Goal: Transaction & Acquisition: Book appointment/travel/reservation

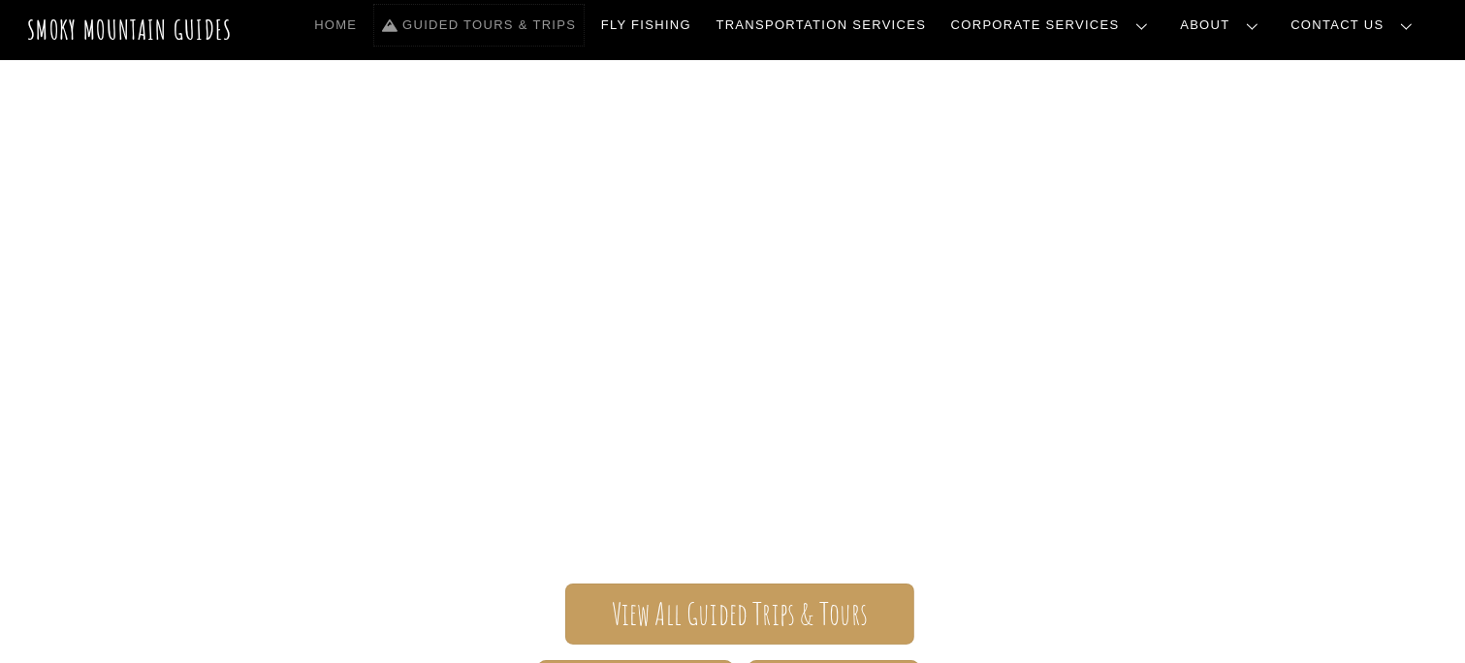
click at [584, 25] on link "Guided Tours & Trips" at bounding box center [478, 25] width 209 height 41
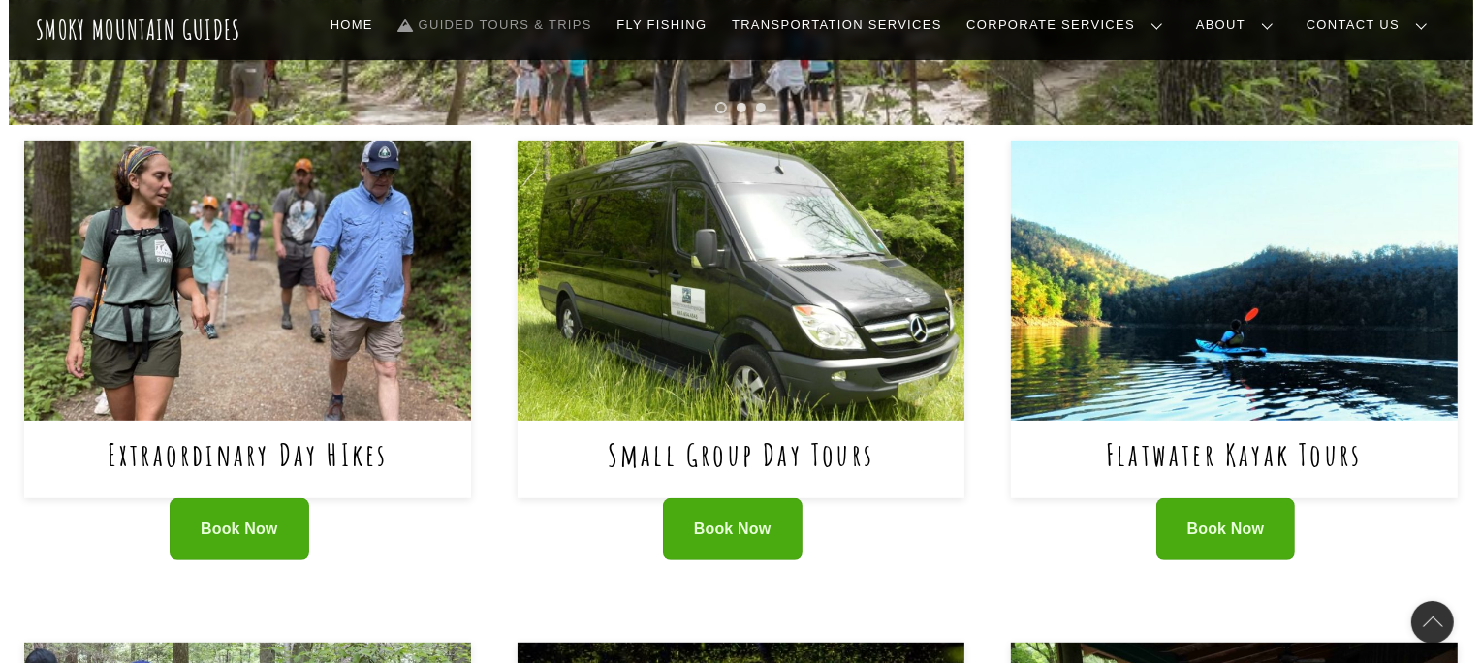
scroll to position [714, 0]
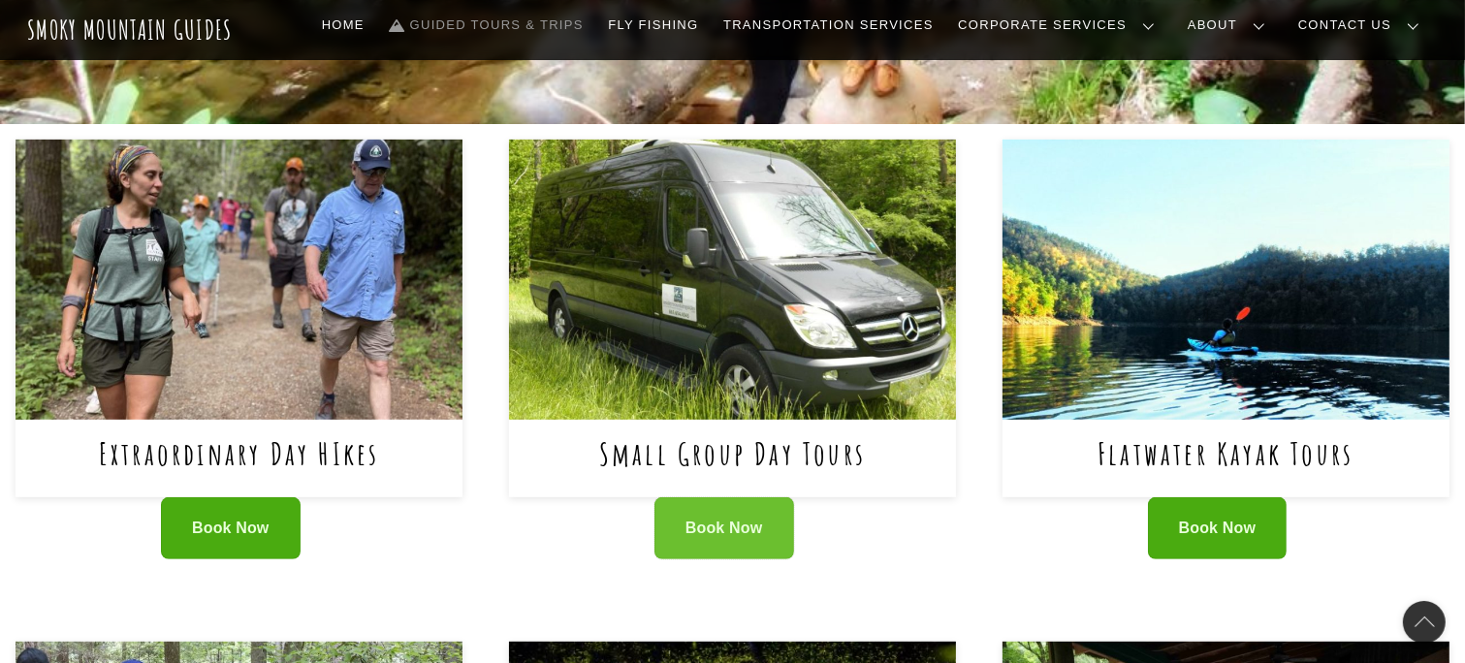
click at [721, 511] on link "Book Now" at bounding box center [724, 528] width 140 height 63
